Goal: Check status: Check status

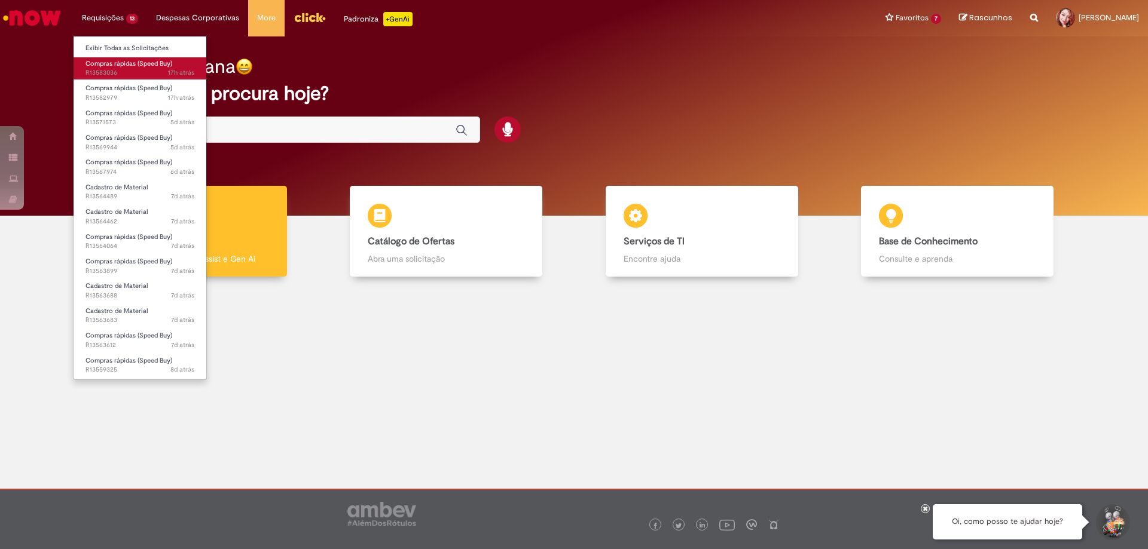
click at [113, 63] on span "Compras rápidas (Speed Buy)" at bounding box center [128, 63] width 87 height 9
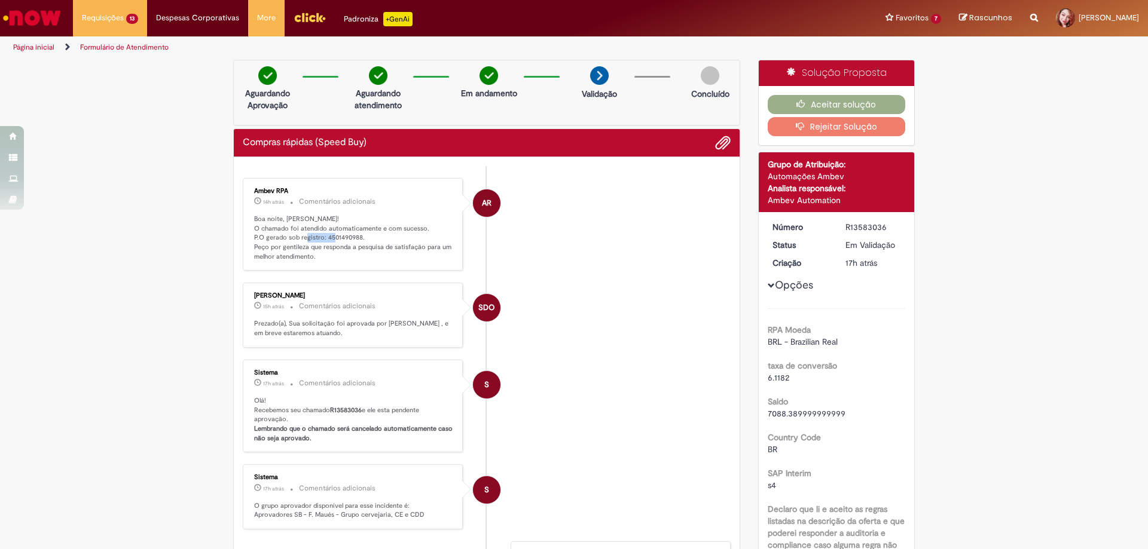
drag, startPoint x: 321, startPoint y: 237, endPoint x: 355, endPoint y: 239, distance: 33.5
click at [355, 239] on p "Boa noite, [PERSON_NAME]! O chamado foi atendido automaticamente e com sucesso.…" at bounding box center [353, 238] width 199 height 47
copy p "4501490988"
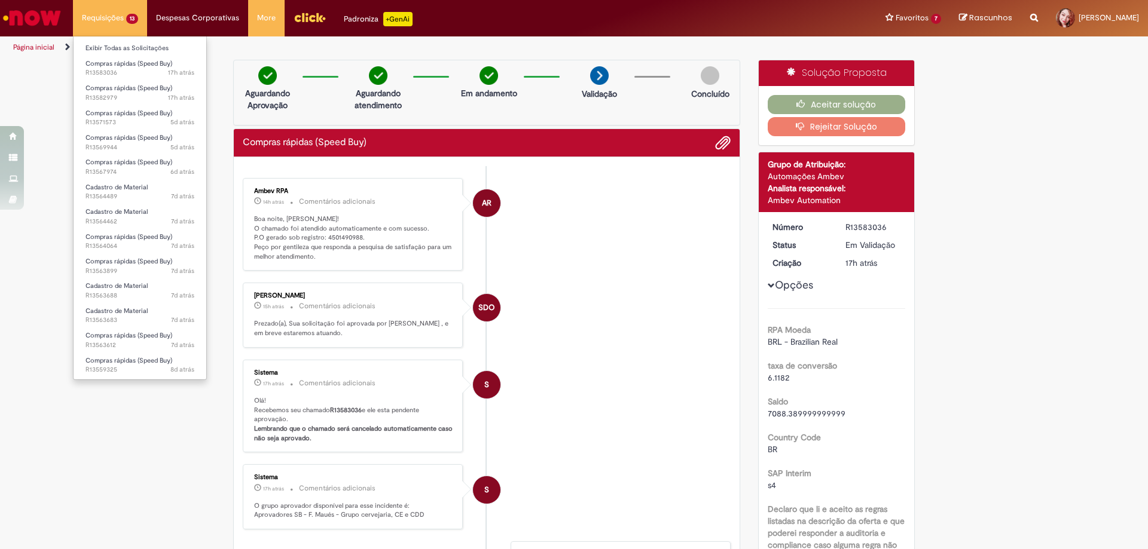
click at [122, 20] on li "Requisições 13 Exibir Todas as Solicitações Compras rápidas (Speed Buy) 17h atr…" at bounding box center [110, 18] width 74 height 36
click at [105, 95] on span "17h atrás 17 horas atrás R13582979" at bounding box center [139, 98] width 109 height 10
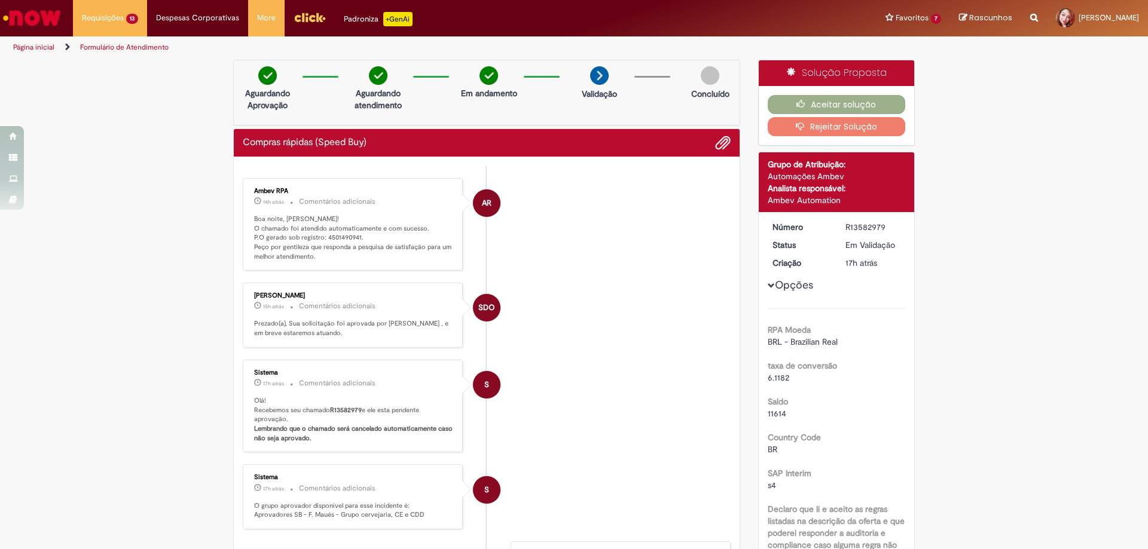
drag, startPoint x: 321, startPoint y: 169, endPoint x: 344, endPoint y: 244, distance: 78.9
click at [356, 168] on ul "AR Ambev RPA 14h atrás 14 horas atrás Comentários adicionais Boa noite, [PERSON…" at bounding box center [487, 446] width 488 height 561
click at [345, 245] on p "Boa noite, [PERSON_NAME]! O chamado foi atendido automaticamente e com sucesso.…" at bounding box center [353, 238] width 199 height 47
drag, startPoint x: 320, startPoint y: 239, endPoint x: 355, endPoint y: 239, distance: 34.1
click at [355, 239] on p "Boa noite, [PERSON_NAME]! O chamado foi atendido automaticamente e com sucesso.…" at bounding box center [353, 238] width 199 height 47
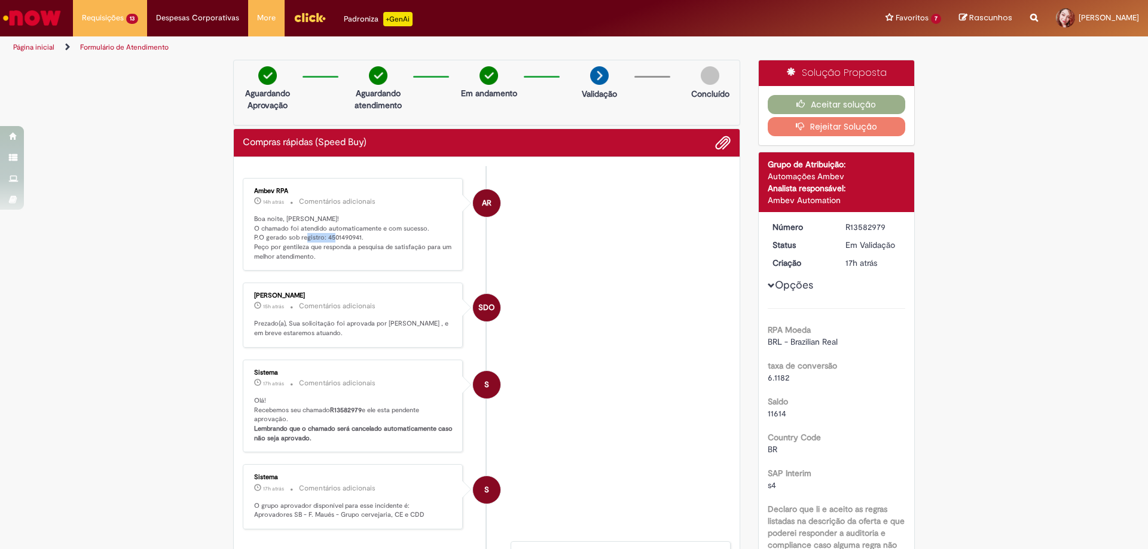
copy p "4501490941"
click at [297, 23] on img "Menu Cabeçalho" at bounding box center [310, 17] width 32 height 18
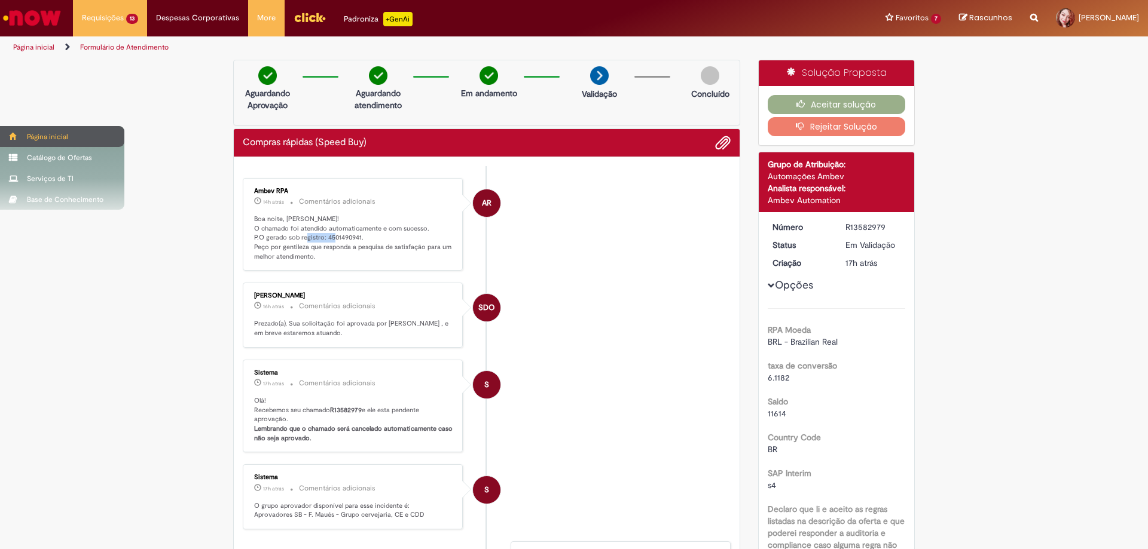
click at [23, 138] on div "Página inicial" at bounding box center [62, 136] width 124 height 21
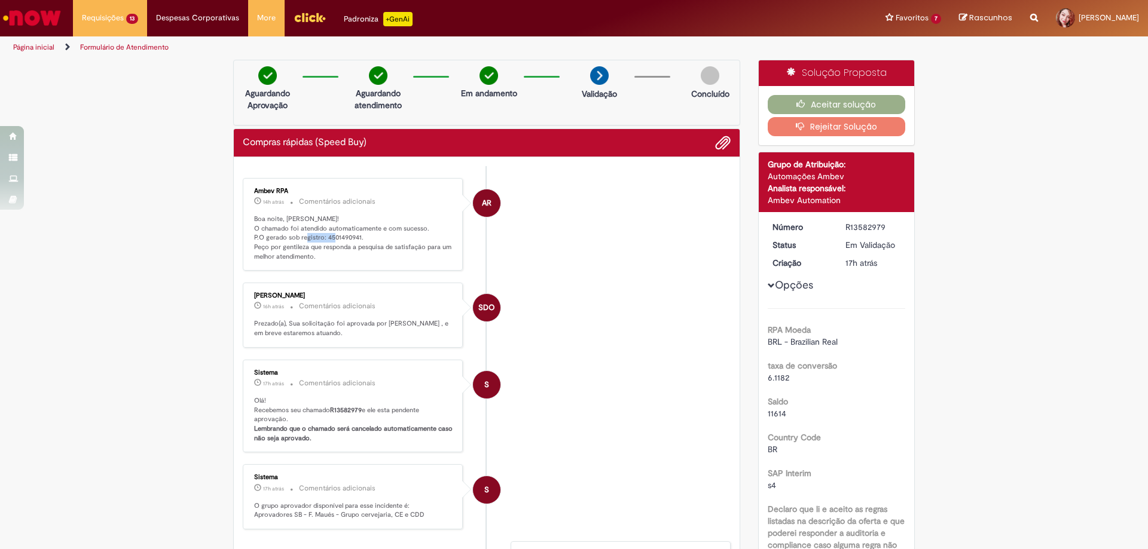
click at [309, 21] on img "Menu Cabeçalho" at bounding box center [310, 17] width 32 height 18
